Goal: Navigation & Orientation: Find specific page/section

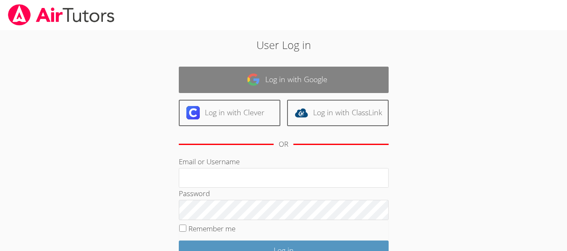
click at [326, 84] on link "Log in with Google" at bounding box center [284, 80] width 210 height 26
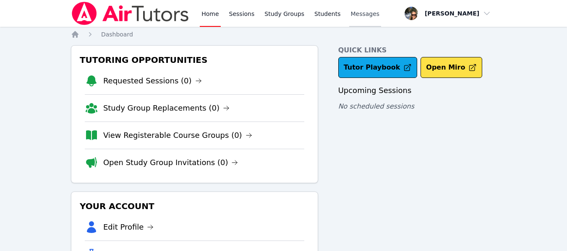
click at [355, 11] on span "Messages" at bounding box center [365, 14] width 29 height 8
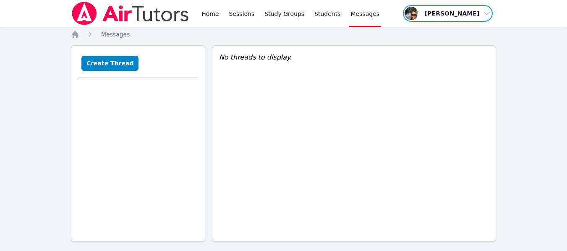
click at [474, 16] on span "button" at bounding box center [447, 13] width 91 height 18
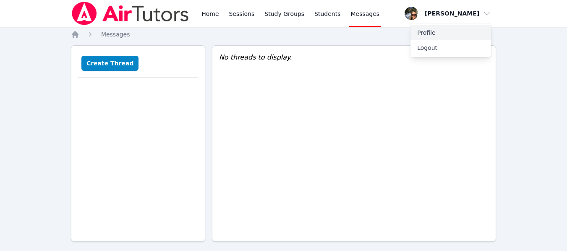
click at [427, 28] on link "Profile" at bounding box center [450, 32] width 81 height 15
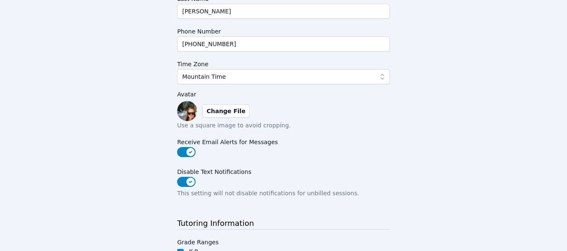
scroll to position [269, 0]
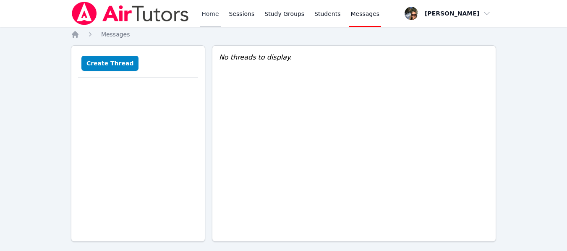
click at [206, 16] on link "Home" at bounding box center [210, 13] width 21 height 27
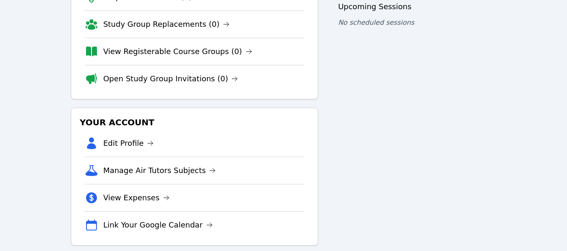
scroll to position [95, 0]
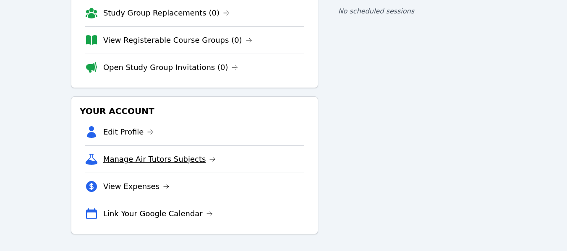
click at [135, 158] on link "Manage Air Tutors Subjects" at bounding box center [159, 160] width 113 height 12
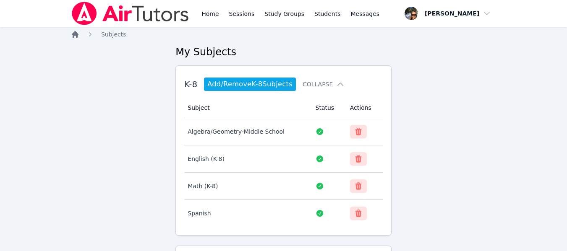
click at [75, 36] on icon "Breadcrumb" at bounding box center [75, 34] width 7 height 7
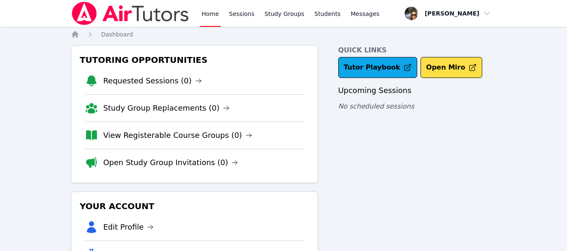
scroll to position [42, 0]
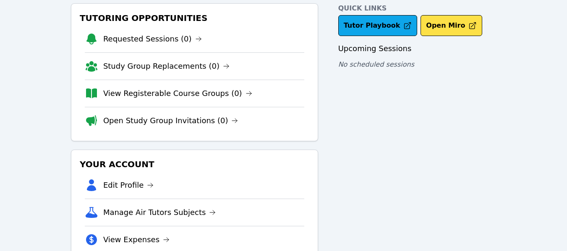
click at [387, 15] on div "Quick Links Tutor Playbook Open Miro" at bounding box center [417, 19] width 158 height 33
click at [385, 24] on link "Tutor Playbook" at bounding box center [377, 25] width 79 height 21
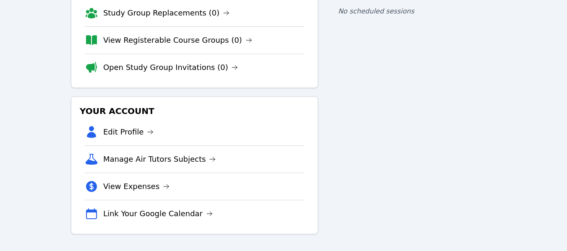
scroll to position [0, 0]
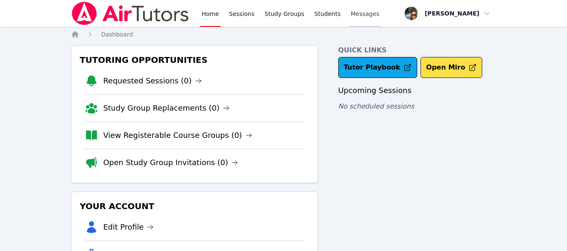
click at [351, 14] on span "Messages" at bounding box center [365, 14] width 29 height 8
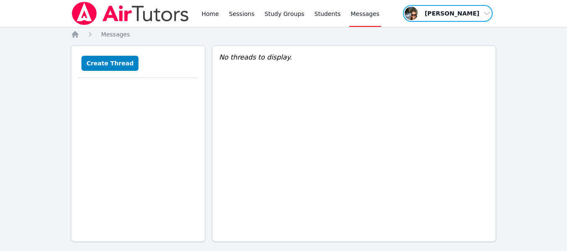
click at [475, 11] on span "button" at bounding box center [447, 13] width 91 height 18
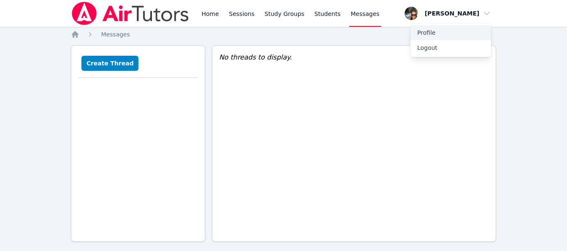
click at [425, 28] on link "Profile" at bounding box center [450, 32] width 81 height 15
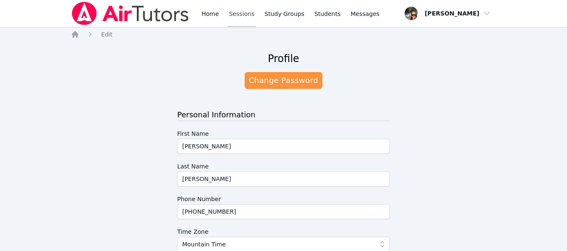
click at [244, 16] on link "Sessions" at bounding box center [241, 13] width 29 height 27
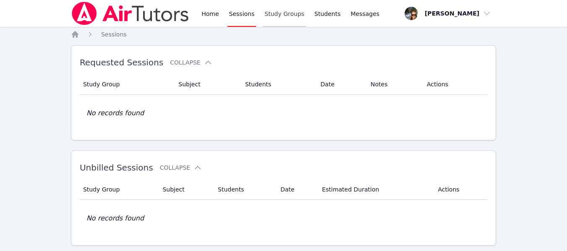
click at [286, 18] on link "Study Groups" at bounding box center [284, 13] width 43 height 27
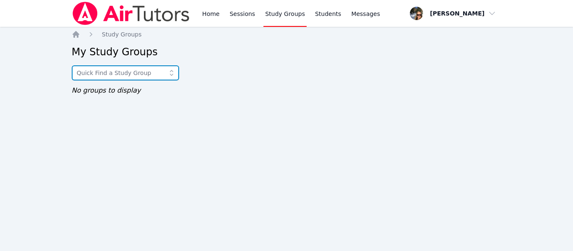
click at [149, 73] on input "text" at bounding box center [125, 72] width 107 height 15
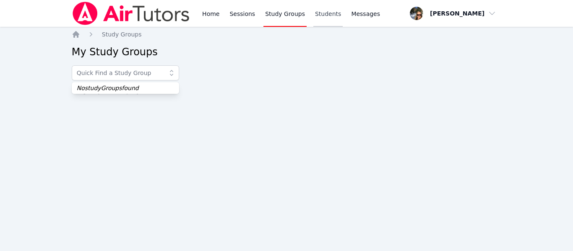
click at [316, 15] on link "Students" at bounding box center [327, 13] width 29 height 27
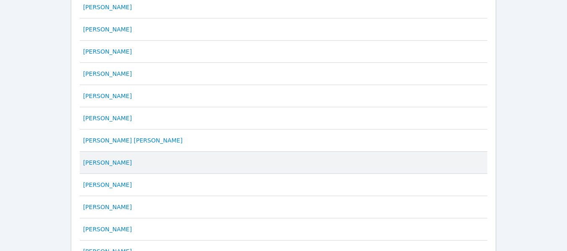
scroll to position [21, 0]
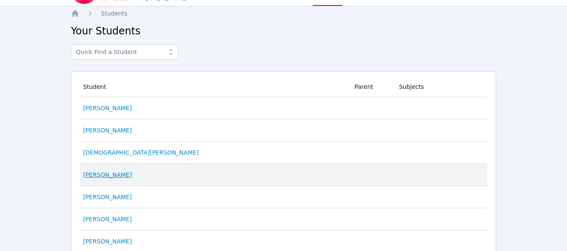
click at [110, 171] on link "SOPHIA MENDEZ" at bounding box center [107, 175] width 49 height 8
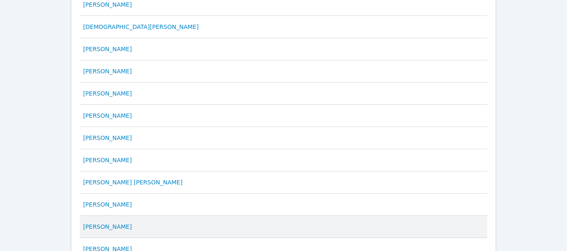
scroll to position [231, 0]
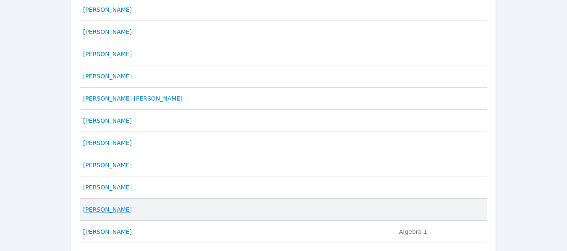
click at [122, 208] on link "Jade Mendez Ramirez" at bounding box center [107, 210] width 49 height 8
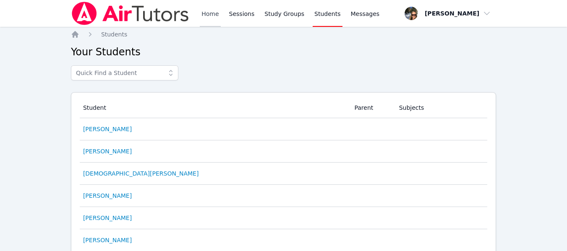
click at [207, 15] on link "Home" at bounding box center [210, 13] width 21 height 27
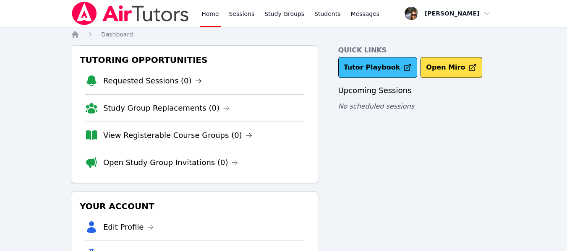
click at [390, 69] on link "Tutor Playbook" at bounding box center [377, 67] width 79 height 21
